Goal: Register for event/course

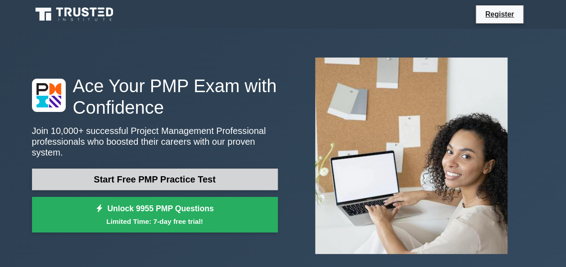
click at [231, 175] on link "Start Free PMP Practice Test" at bounding box center [155, 180] width 246 height 22
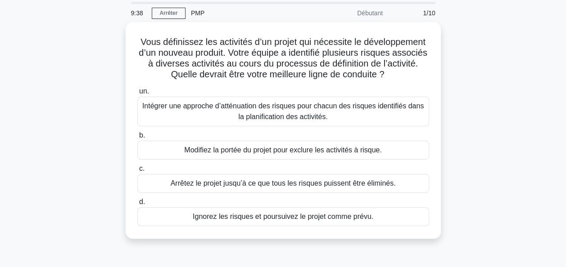
scroll to position [45, 0]
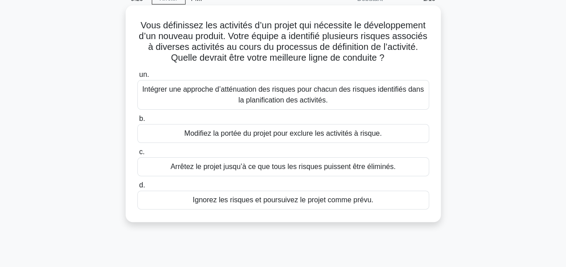
click at [392, 91] on div "Intégrer une approche d’atténuation des risques pour chacun des risques identif…" at bounding box center [283, 95] width 292 height 30
click at [137, 78] on input "un. Intégrer une approche d’atténuation des risques pour chacun des risques ide…" at bounding box center [137, 75] width 0 height 6
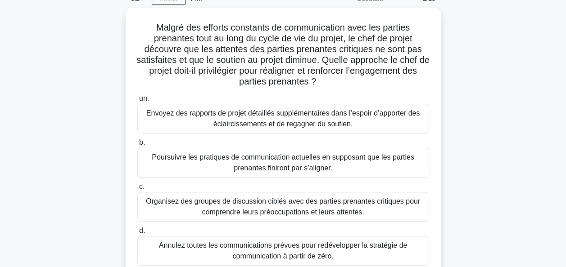
scroll to position [90, 0]
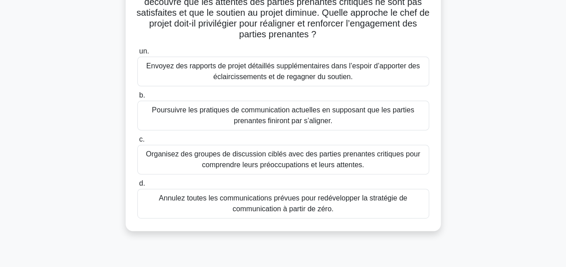
click at [372, 164] on div "Organisez des groupes de discussion ciblés avec des parties prenantes critiques…" at bounding box center [283, 160] width 292 height 30
click at [137, 143] on input "c. Organisez des groupes de discussion ciblés avec des parties prenantes critiq…" at bounding box center [137, 140] width 0 height 6
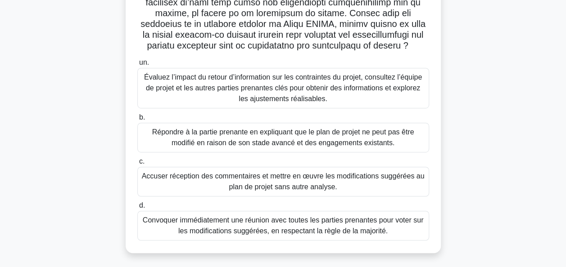
scroll to position [219, 0]
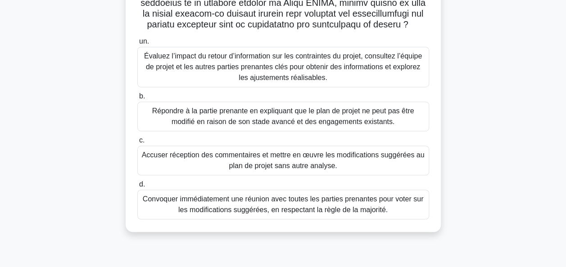
click at [377, 72] on div "Évaluez l’impact du retour d’information sur les contraintes du projet, consult…" at bounding box center [283, 67] width 292 height 41
click at [137, 45] on input "un. Évaluez l’impact du retour d’information sur les contraintes du projet, con…" at bounding box center [137, 42] width 0 height 6
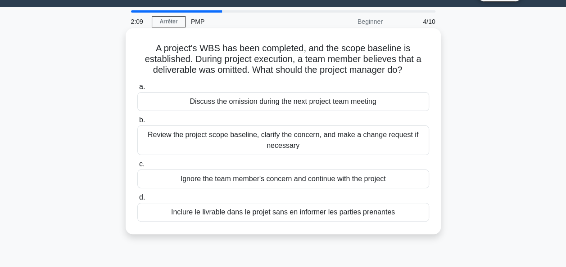
scroll to position [0, 0]
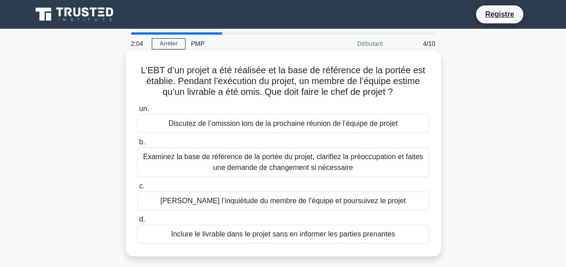
click at [171, 50] on div "L’EBT d’un projet a été réalisée et la base de référence de la portée est établ…" at bounding box center [283, 153] width 315 height 206
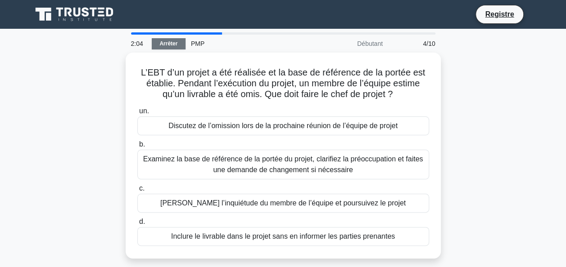
click at [167, 45] on link "Arrêter" at bounding box center [169, 43] width 34 height 11
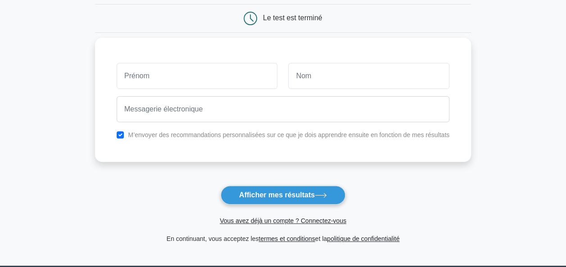
scroll to position [90, 0]
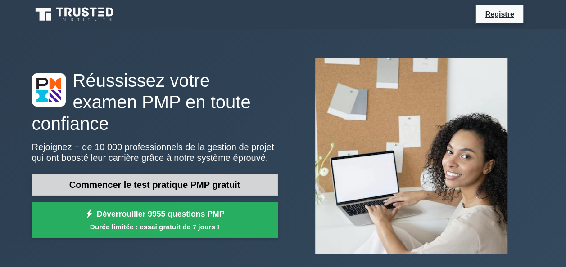
click at [143, 174] on link "Commencer le test pratique PMP gratuit" at bounding box center [155, 185] width 246 height 22
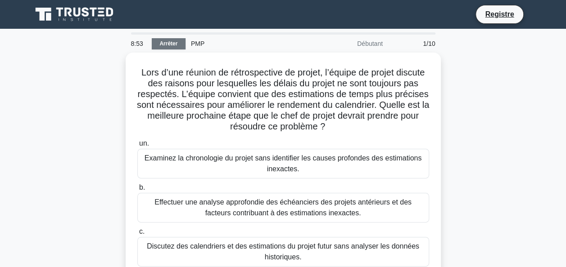
click at [167, 40] on link "Arrêter" at bounding box center [169, 43] width 34 height 11
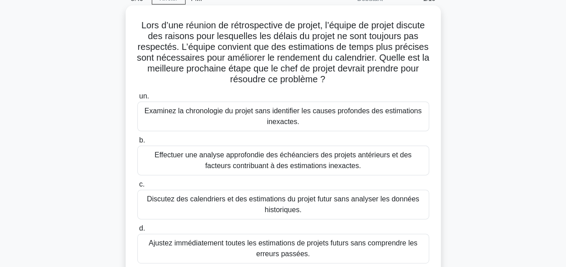
scroll to position [90, 0]
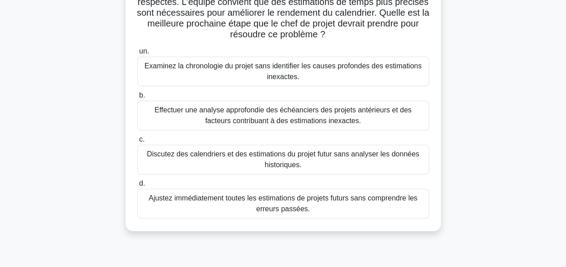
click at [260, 162] on div "Discutez des calendriers et des estimations du projet futur sans analyser les d…" at bounding box center [283, 160] width 292 height 30
click at [137, 143] on input "c. Discutez des calendriers et des estimations du projet futur sans analyser le…" at bounding box center [137, 140] width 0 height 6
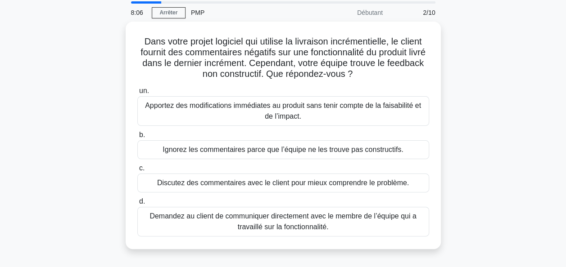
scroll to position [45, 0]
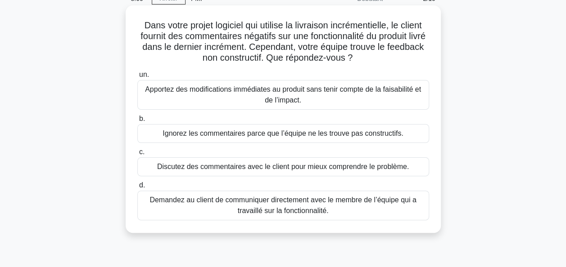
click at [396, 170] on div "Discutez des commentaires avec le client pour mieux comprendre le problème." at bounding box center [283, 167] width 292 height 19
click at [137, 155] on input "c. Discutez des commentaires avec le client pour mieux comprendre le problème." at bounding box center [137, 152] width 0 height 6
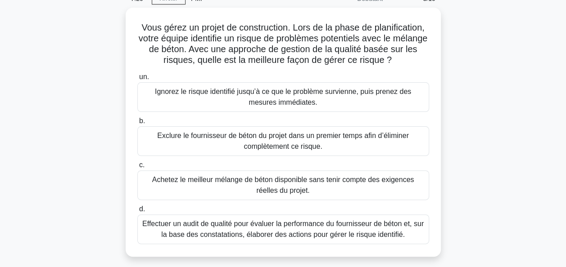
scroll to position [90, 0]
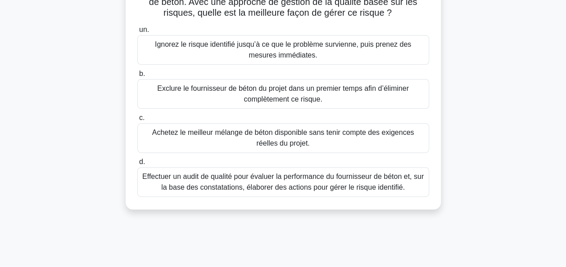
click at [355, 184] on div "Effectuer un audit de qualité pour évaluer la performance du fournisseur de bét…" at bounding box center [283, 182] width 292 height 30
click at [137, 165] on input "d. Effectuer un audit de qualité pour évaluer la performance du fournisseur de …" at bounding box center [137, 162] width 0 height 6
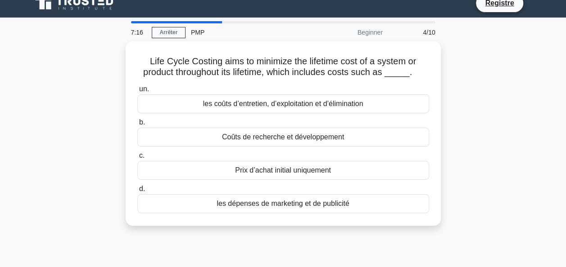
scroll to position [0, 0]
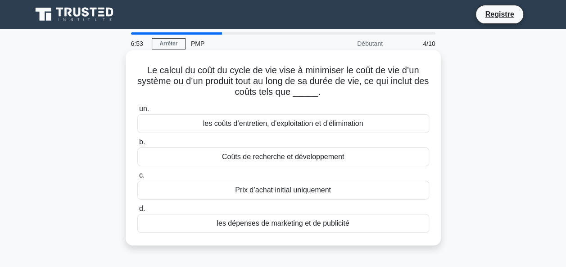
click at [312, 127] on div "les coûts d’entretien, d’exploitation et d’élimination" at bounding box center [283, 123] width 292 height 19
click at [137, 112] on input "un. les coûts d’entretien, d’exploitation et d’élimination" at bounding box center [137, 109] width 0 height 6
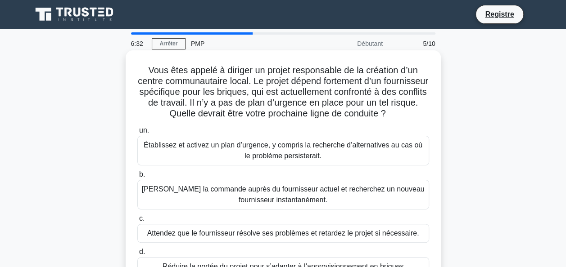
scroll to position [45, 0]
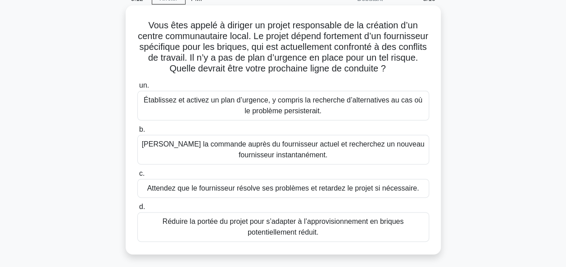
click at [356, 110] on div "Établissez et activez un plan d’urgence, y compris la recherche d’alternatives …" at bounding box center [283, 106] width 292 height 30
click at [137, 89] on input "un. Établissez et activez un plan d’urgence, y compris la recherche d’alternati…" at bounding box center [137, 86] width 0 height 6
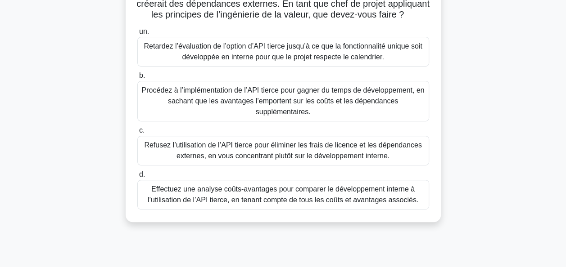
scroll to position [135, 0]
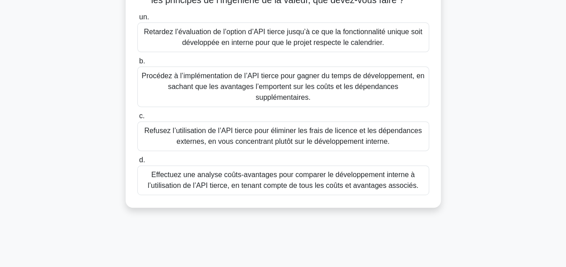
click at [294, 185] on div "Effectuez une analyse coûts-avantages pour comparer le développement interne à …" at bounding box center [283, 181] width 292 height 30
click at [137, 163] on input "d. Effectuez une analyse coûts-avantages pour comparer le développement interne…" at bounding box center [137, 161] width 0 height 6
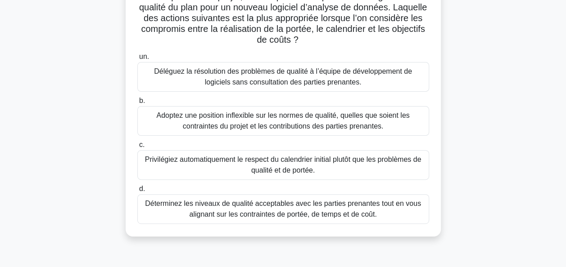
scroll to position [90, 0]
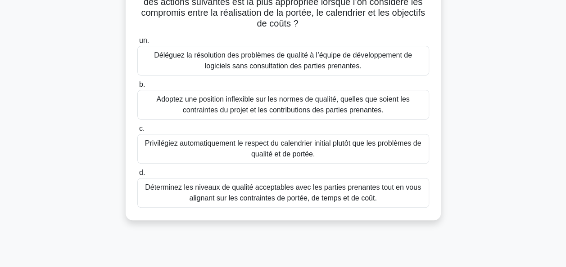
click at [381, 200] on div "Déterminez les niveaux de qualité acceptables avec les parties prenantes tout e…" at bounding box center [283, 193] width 292 height 30
click at [137, 176] on input "d. Déterminez les niveaux de qualité acceptables avec les parties prenantes tou…" at bounding box center [137, 173] width 0 height 6
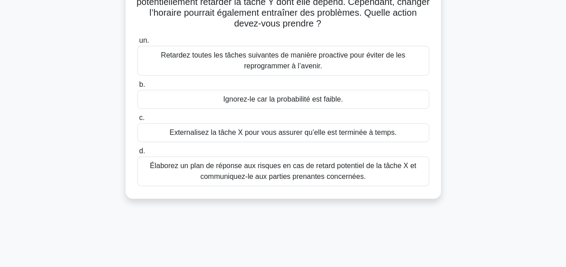
click at [376, 171] on div "Élaborez un plan de réponse aux risques en cas de retard potentiel de la tâche …" at bounding box center [283, 172] width 292 height 30
click at [137, 154] on input "d. Élaborez un plan de réponse aux risques en cas de retard potentiel de la tâc…" at bounding box center [137, 152] width 0 height 6
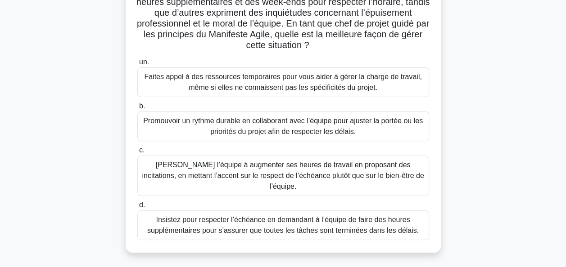
click at [368, 132] on div "Promouvoir un rythme durable en collaborant avec l’équipe pour ajuster la porté…" at bounding box center [283, 127] width 292 height 30
click at [137, 109] on input "b. Promouvoir un rythme durable en collaborant avec l’équipe pour ajuster la po…" at bounding box center [137, 107] width 0 height 6
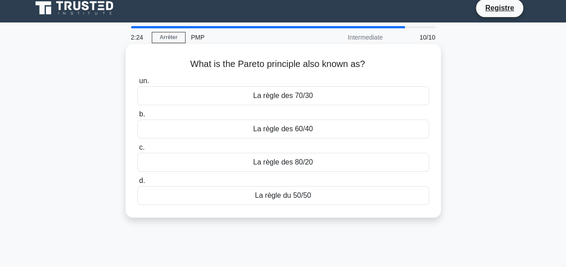
scroll to position [0, 0]
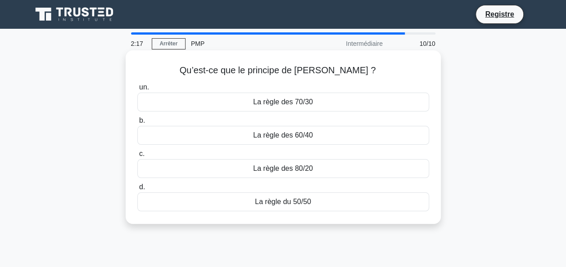
click at [339, 169] on div "La règle des 80/20" at bounding box center [283, 168] width 292 height 19
click at [137, 157] on input "c. La règle des 80/20" at bounding box center [137, 154] width 0 height 6
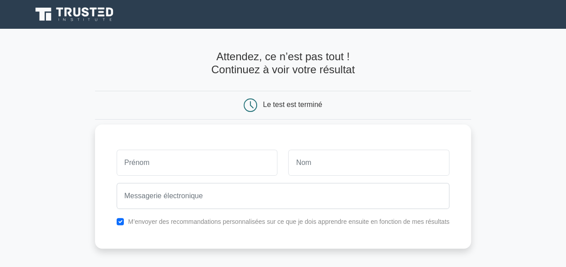
click at [226, 169] on input "text" at bounding box center [197, 163] width 161 height 26
type input "HOUda"
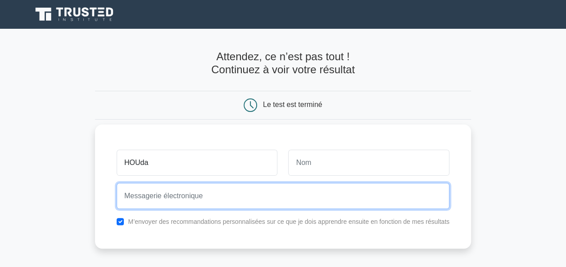
click at [208, 187] on input "email" at bounding box center [283, 196] width 333 height 26
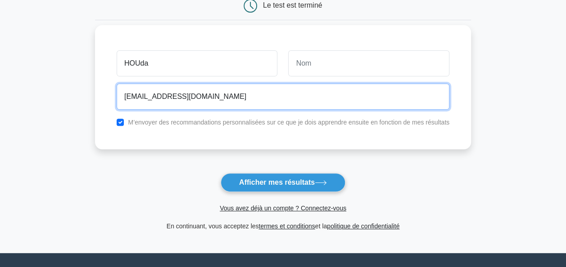
scroll to position [99, 0]
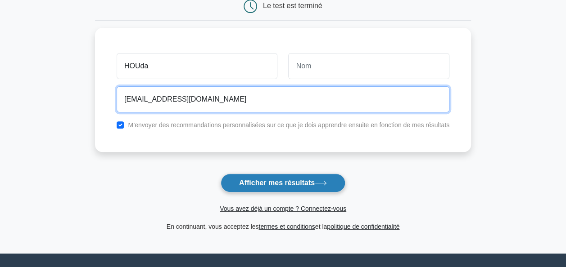
type input "[EMAIL_ADDRESS][DOMAIN_NAME]"
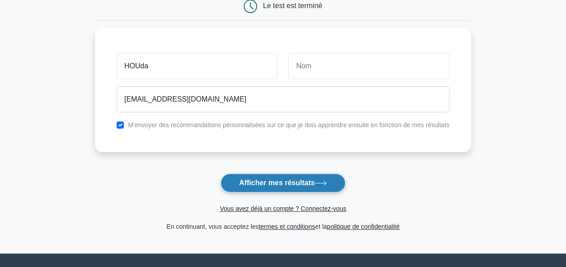
click at [269, 187] on button "Afficher mes résultats" at bounding box center [283, 183] width 125 height 19
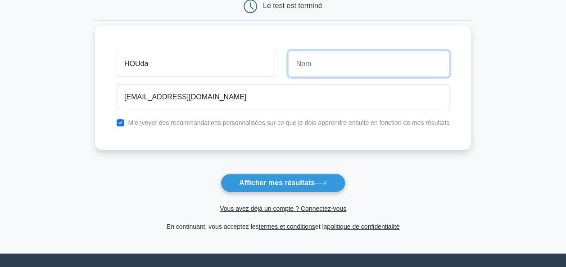
click at [321, 69] on input "text" at bounding box center [368, 64] width 161 height 26
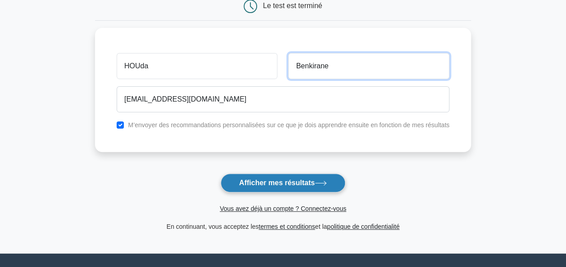
type input "Benkirane"
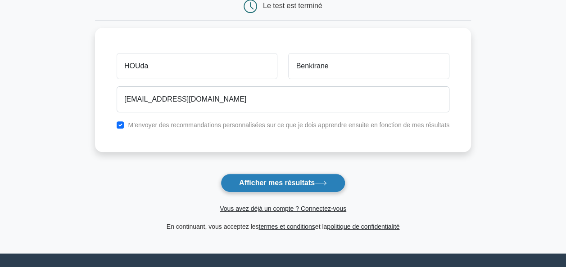
click at [290, 179] on font "Afficher mes résultats" at bounding box center [277, 183] width 76 height 8
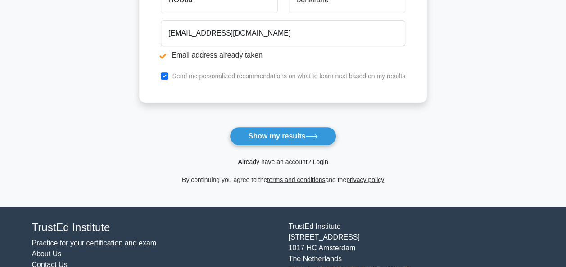
scroll to position [208, 0]
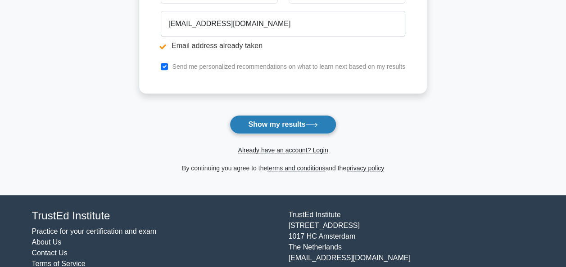
click at [286, 120] on button "Show my results" at bounding box center [283, 124] width 106 height 19
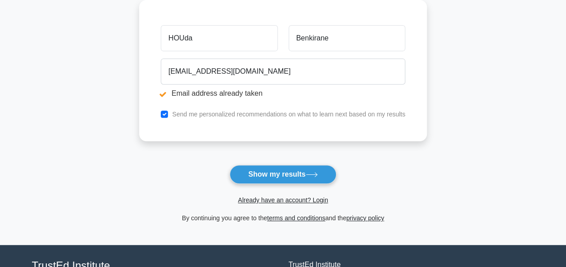
scroll to position [159, 0]
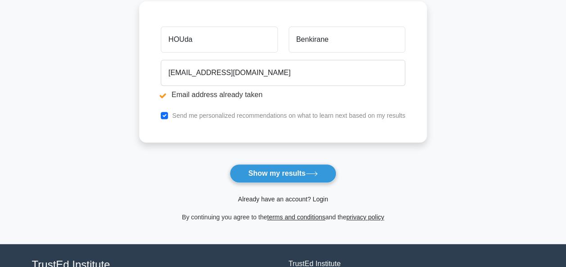
click at [258, 198] on link "Already have an account? Login" at bounding box center [283, 199] width 90 height 7
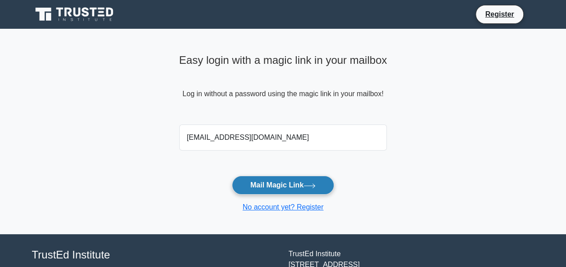
type input "[EMAIL_ADDRESS][DOMAIN_NAME]"
click at [267, 188] on button "Mail Magic Link" at bounding box center [283, 185] width 102 height 19
